Goal: Task Accomplishment & Management: Use online tool/utility

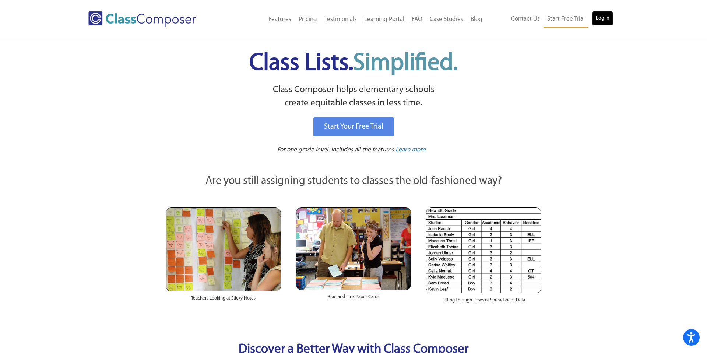
click at [599, 19] on link "Log In" at bounding box center [602, 18] width 21 height 15
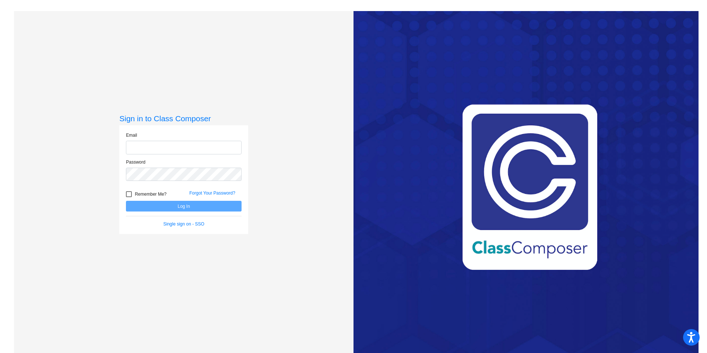
type input "whitel@platteco.k12.mo.us"
click at [173, 206] on button "Log In" at bounding box center [184, 206] width 116 height 11
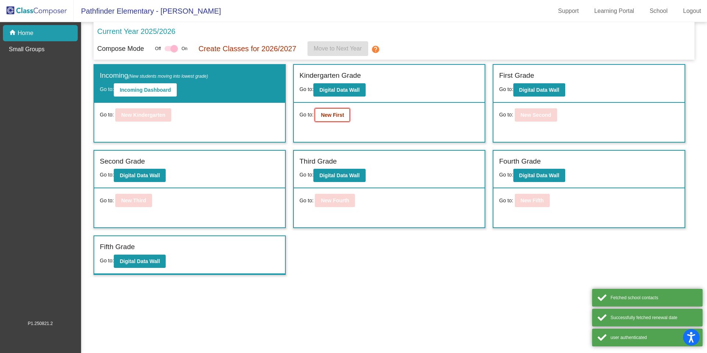
click at [320, 116] on button "New First" at bounding box center [332, 114] width 35 height 13
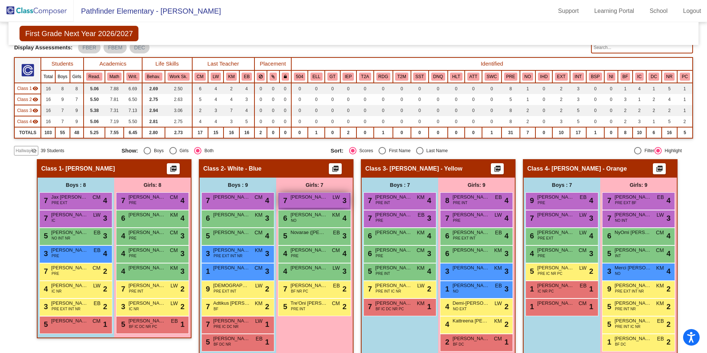
scroll to position [14, 0]
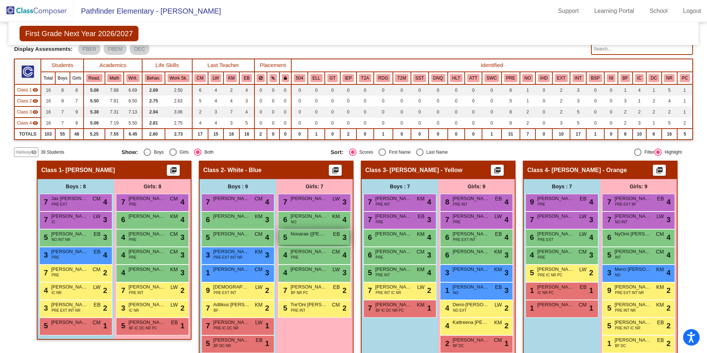
click at [292, 235] on span "Novarae (Whiting) Miles" at bounding box center [309, 233] width 37 height 7
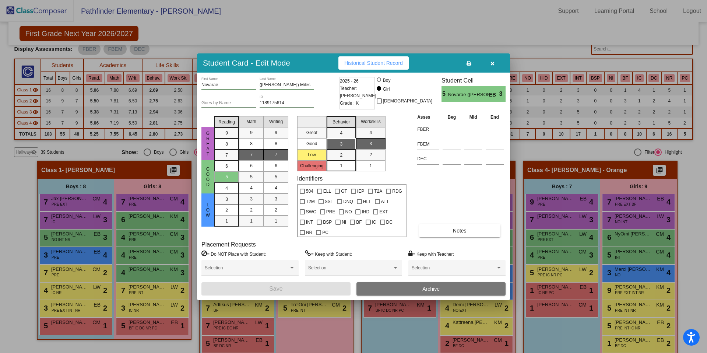
click at [494, 64] on icon "button" at bounding box center [493, 63] width 4 height 5
